Goal: Task Accomplishment & Management: Manage account settings

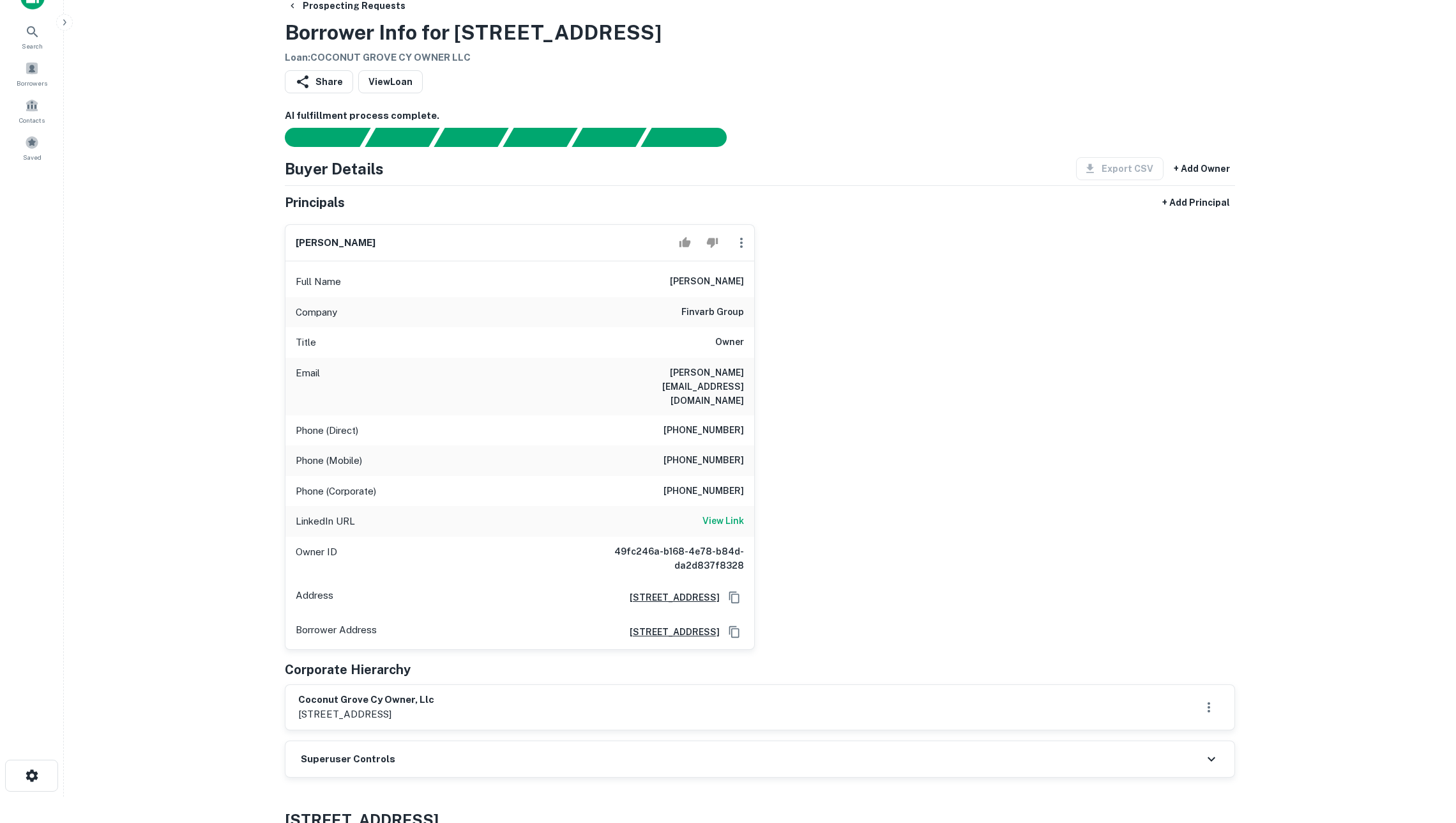
scroll to position [29, 0]
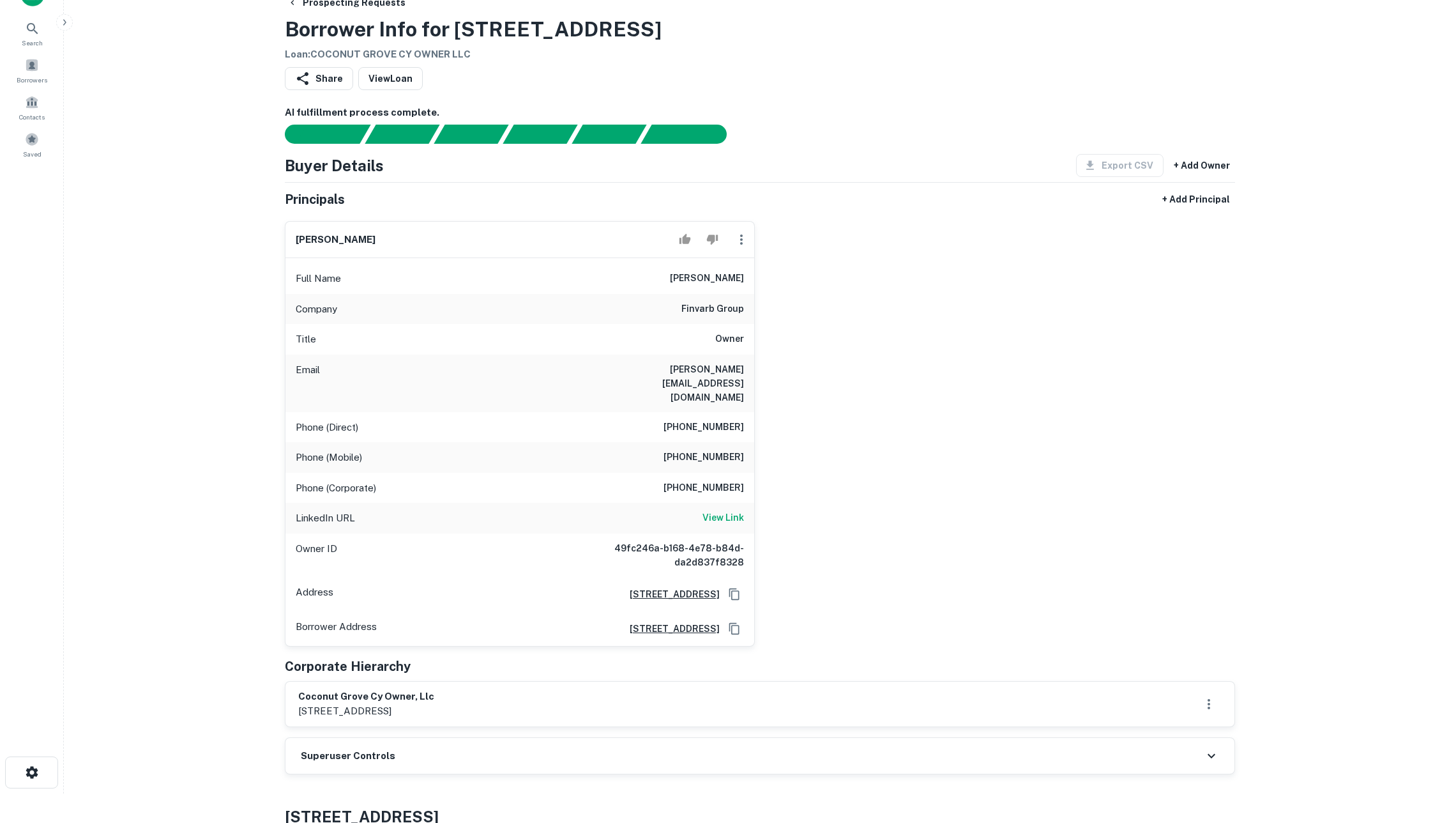
click at [741, 584] on button "Copy Address" at bounding box center [735, 594] width 19 height 19
click at [737, 622] on button "Copy Address" at bounding box center [735, 628] width 19 height 19
click at [1432, 4] on main "Prospecting Requests Borrower Info for [STREET_ADDRESS] Loan : COCONUT GROVE CY…" at bounding box center [759, 382] width 1392 height 823
drag, startPoint x: 681, startPoint y: 315, endPoint x: 762, endPoint y: 316, distance: 81.0
click at [762, 316] on div "[PERSON_NAME] Full Name [PERSON_NAME] Company finvarb group Title Owner Email […" at bounding box center [755, 429] width 961 height 435
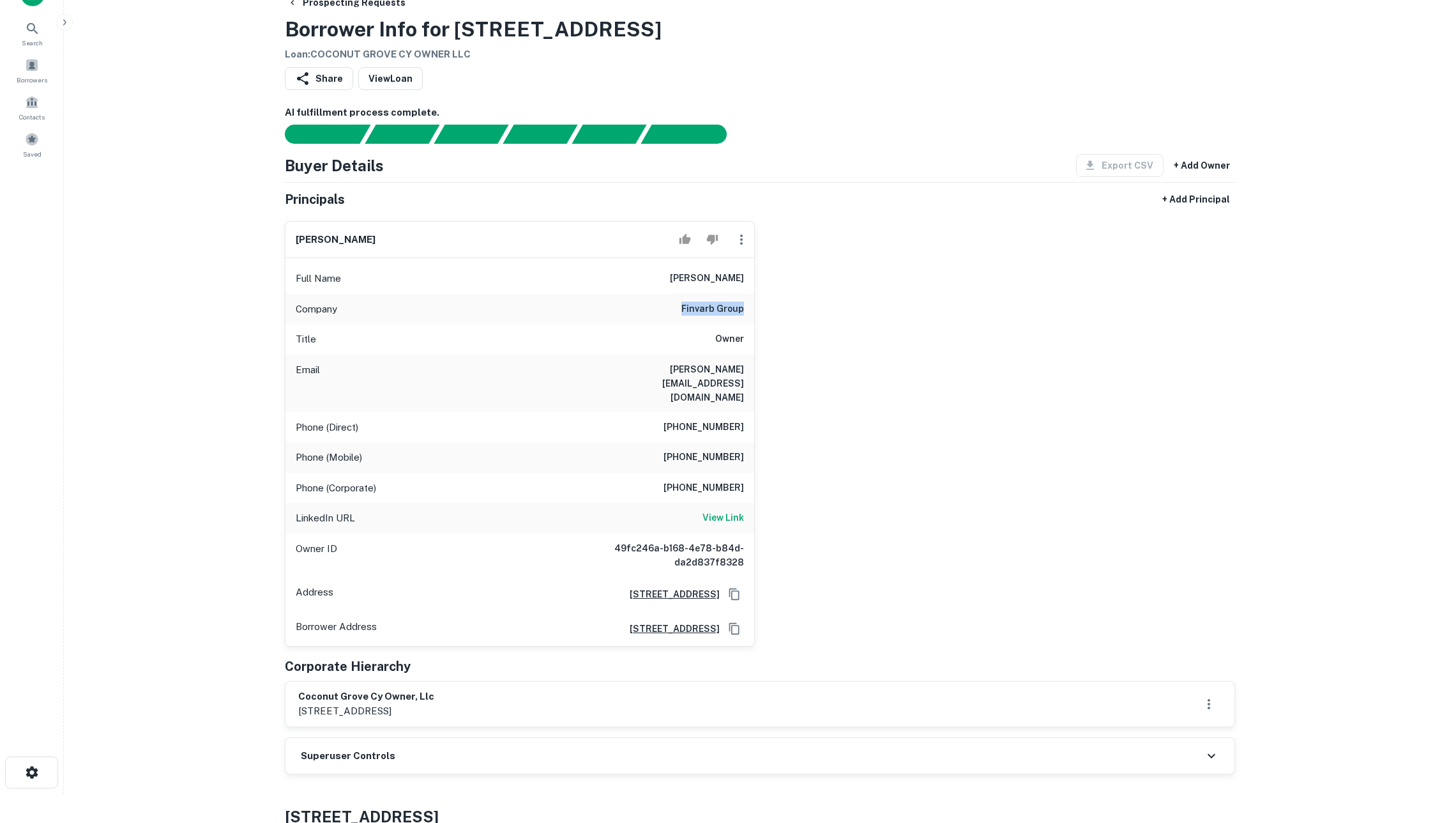
copy h6 "finvarb group"
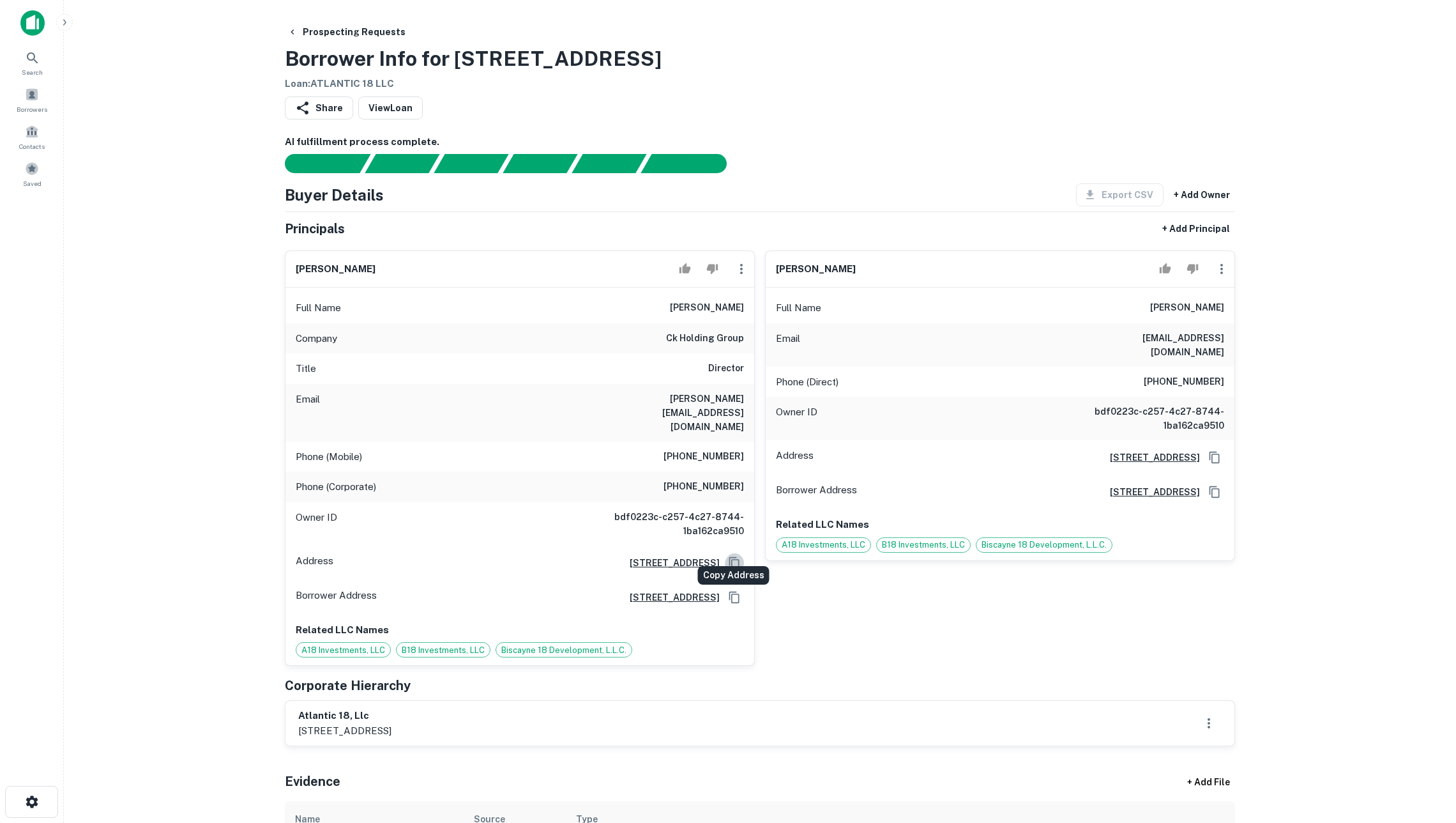
click at [733, 557] on icon "Copy Address" at bounding box center [734, 563] width 13 height 13
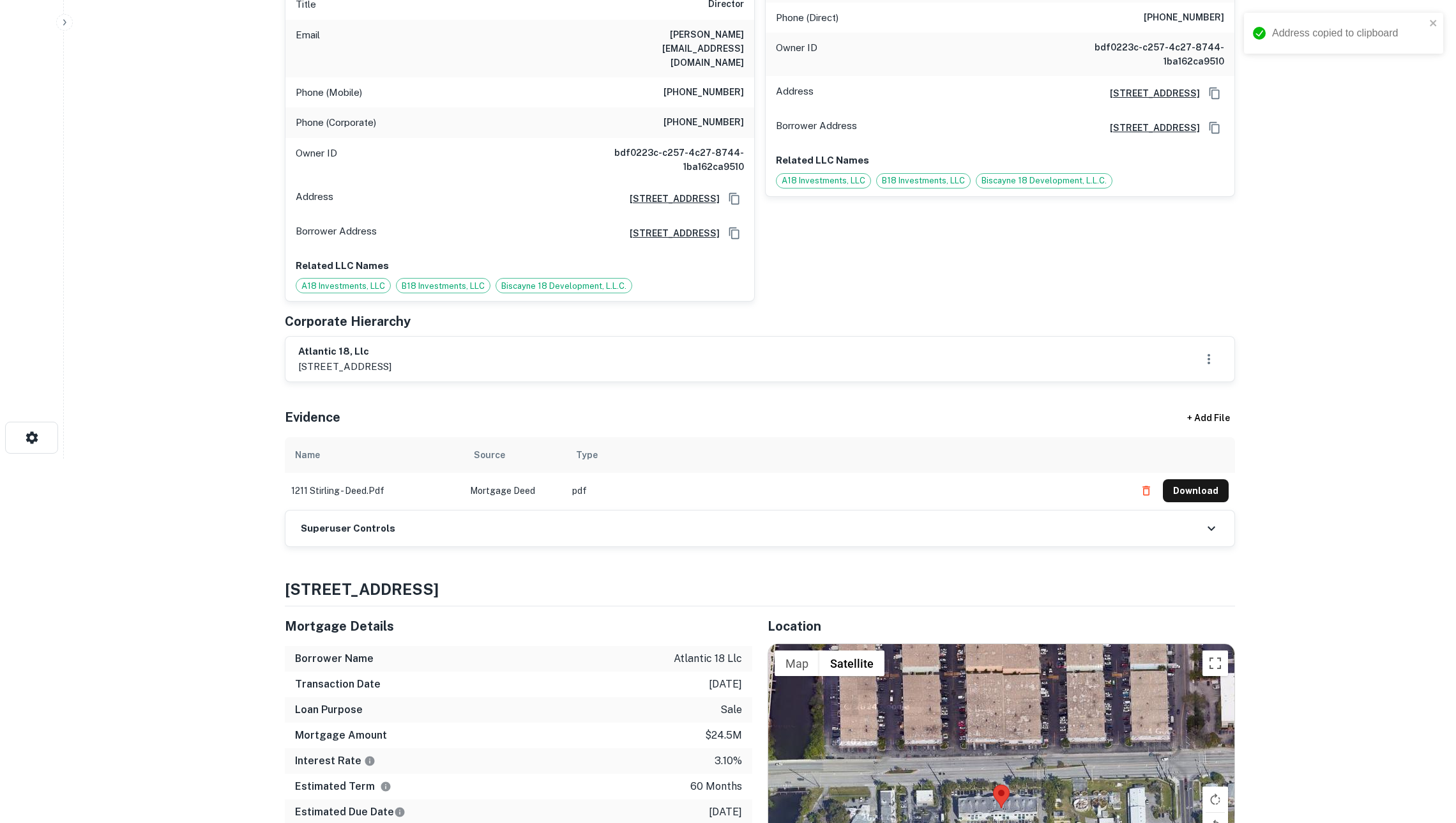
scroll to position [557, 0]
